Goal: Task Accomplishment & Management: Use online tool/utility

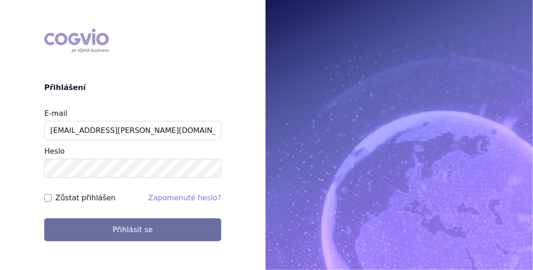
type input "[EMAIL_ADDRESS][PERSON_NAME][DOMAIN_NAME]"
click at [46, 195] on input "Zůstat přihlášen" at bounding box center [47, 197] width 7 height 7
checkbox input "true"
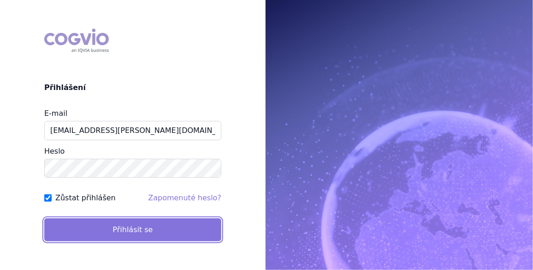
click at [88, 220] on button "Přihlásit se" at bounding box center [132, 229] width 177 height 23
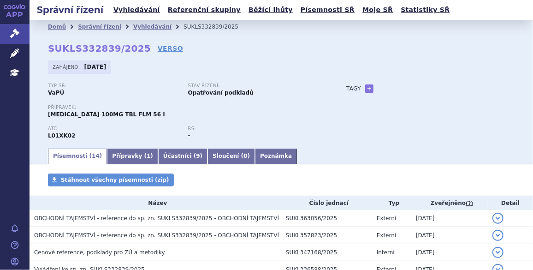
drag, startPoint x: 0, startPoint y: 0, endPoint x: 89, endPoint y: 219, distance: 236.6
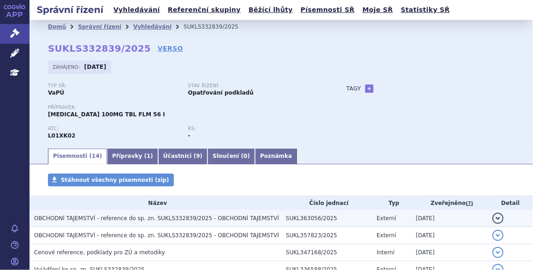
click at [89, 219] on span "OBCHODNÍ TAJEMSTVÍ - reference do sp. zn. SUKLS332839/2025 - OBCHODNÍ TAJEMSTVÍ" at bounding box center [156, 218] width 245 height 6
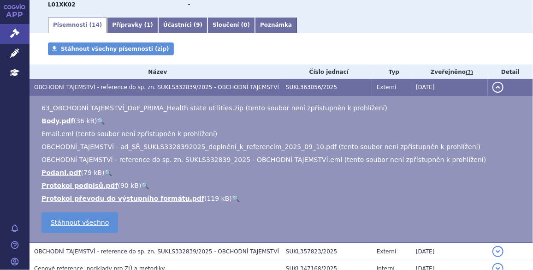
scroll to position [140, 0]
